Goal: Navigation & Orientation: Find specific page/section

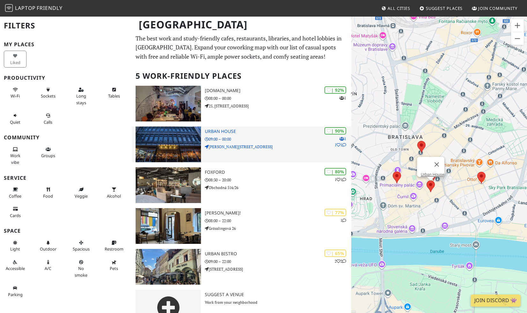
click at [227, 133] on h3 "Urban House" at bounding box center [278, 131] width 146 height 5
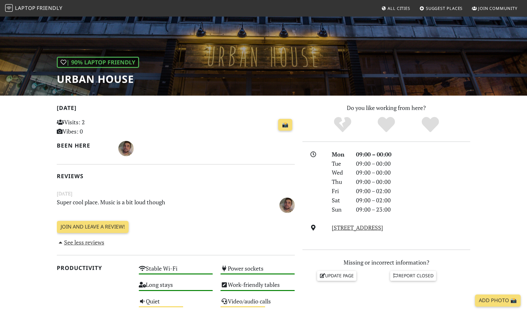
scroll to position [43, 0]
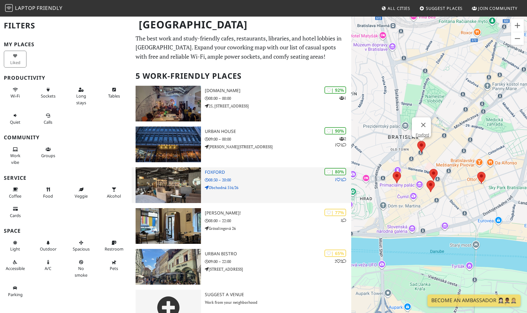
scroll to position [18, 0]
